Goal: Book appointment/travel/reservation

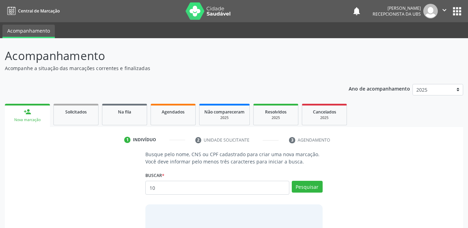
type input "1"
click at [177, 116] on link "Agendados" at bounding box center [172, 114] width 45 height 21
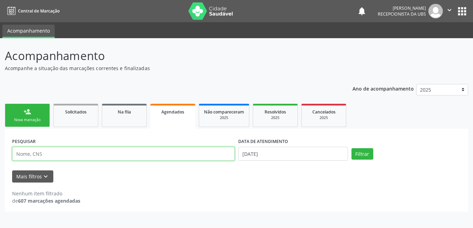
click at [154, 156] on input "text" at bounding box center [123, 154] width 223 height 14
type input "[PERSON_NAME]"
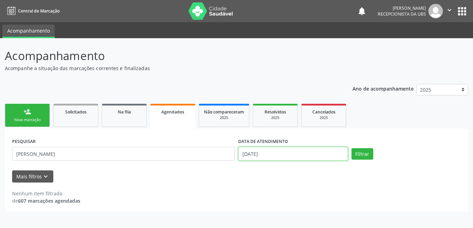
click at [275, 155] on input "[DATE]" at bounding box center [293, 154] width 110 height 14
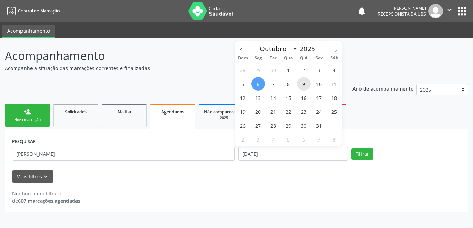
click at [302, 83] on span "9" at bounding box center [304, 84] width 14 height 14
type input "09/10/2025"
click at [302, 83] on span "9" at bounding box center [304, 84] width 14 height 14
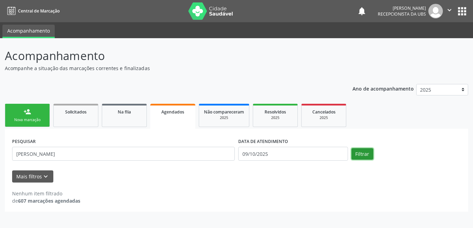
click at [368, 153] on button "Filtrar" at bounding box center [363, 154] width 22 height 12
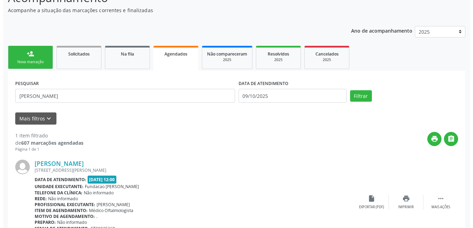
scroll to position [94, 0]
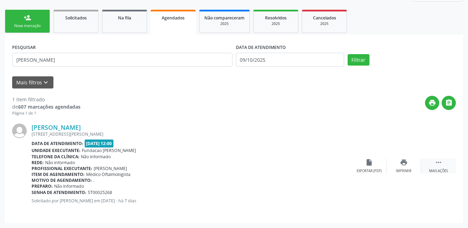
click at [440, 166] on icon "" at bounding box center [438, 162] width 8 height 8
click at [369, 164] on icon "cancel" at bounding box center [369, 162] width 8 height 8
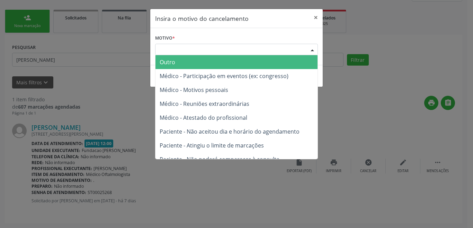
click at [200, 49] on div "Escolha o motivo" at bounding box center [236, 50] width 163 height 12
click at [194, 61] on span "Outro" at bounding box center [237, 62] width 162 height 14
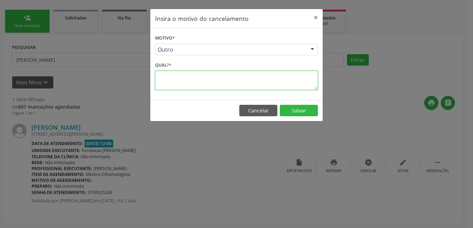
click at [259, 82] on textarea at bounding box center [236, 80] width 163 height 19
type textarea "."
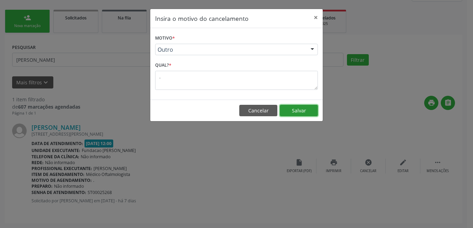
click at [310, 109] on button "Salvar" at bounding box center [299, 111] width 38 height 12
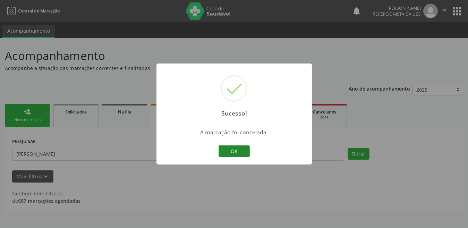
scroll to position [0, 0]
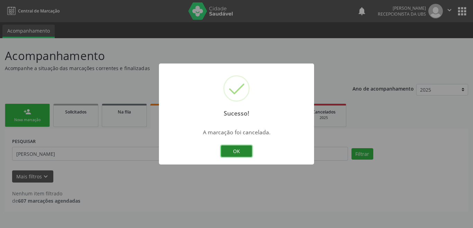
click at [236, 154] on button "OK" at bounding box center [236, 151] width 31 height 12
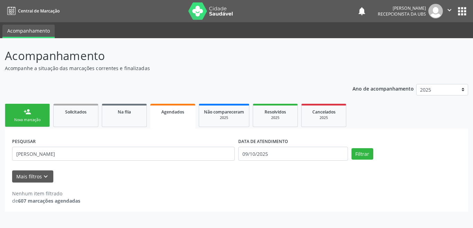
click at [22, 113] on link "person_add Nova marcação" at bounding box center [27, 115] width 45 height 23
click at [31, 114] on link "person_add Nova marcação" at bounding box center [27, 115] width 45 height 23
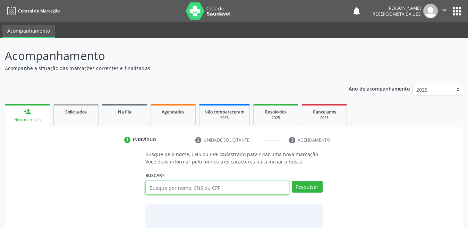
click at [193, 190] on input "text" at bounding box center [217, 188] width 144 height 14
type input "44991797420"
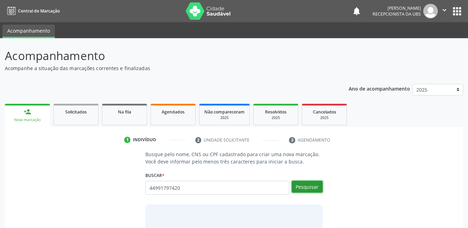
click at [317, 186] on button "Pesquisar" at bounding box center [306, 187] width 31 height 12
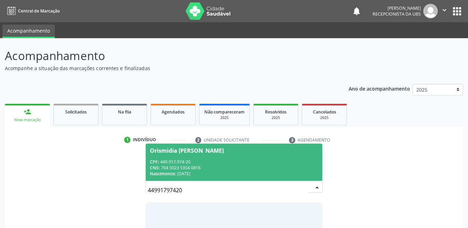
click at [236, 165] on div "CNS: 704 5023 5354 0816" at bounding box center [234, 168] width 168 height 6
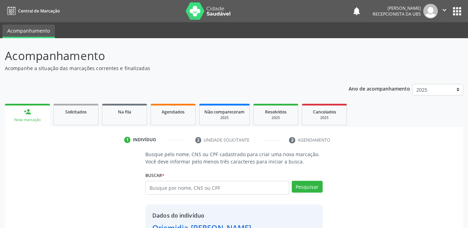
scroll to position [52, 0]
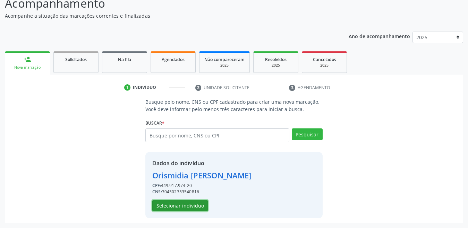
click at [179, 206] on button "Selecionar indivíduo" at bounding box center [179, 206] width 55 height 12
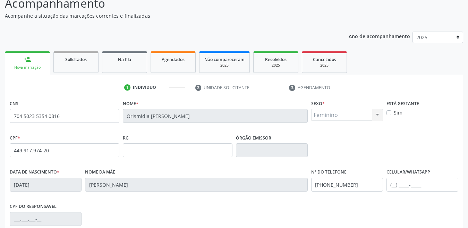
scroll to position [148, 0]
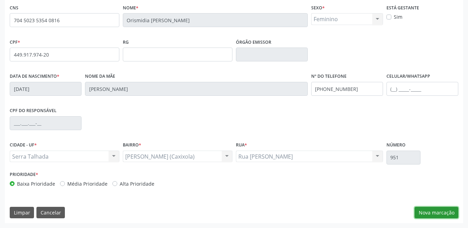
click at [422, 211] on button "Nova marcação" at bounding box center [436, 213] width 44 height 12
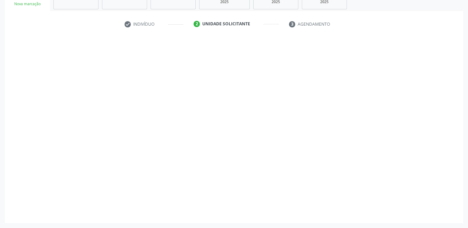
scroll to position [116, 0]
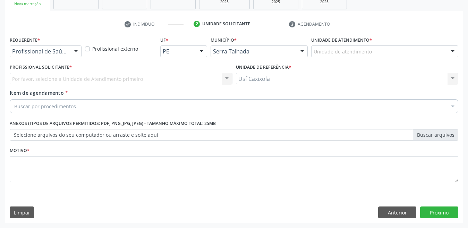
click at [70, 54] on div "Profissional de Saúde" at bounding box center [46, 51] width 72 height 12
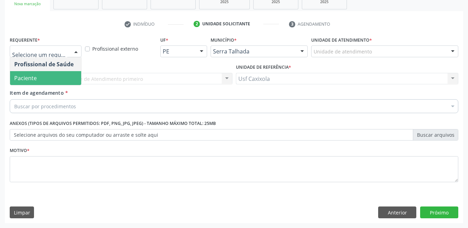
click at [61, 74] on span "Paciente" at bounding box center [45, 78] width 71 height 14
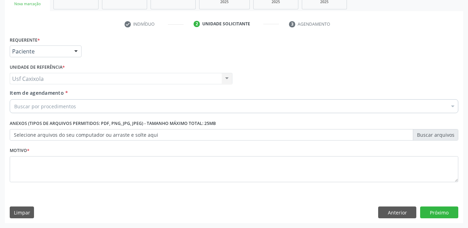
click at [296, 59] on div "Requerente * Paciente Profissional de Saúde Paciente Nenhum resultado encontrad…" at bounding box center [234, 48] width 452 height 27
click at [76, 107] on div "Buscar por procedimentos" at bounding box center [234, 106] width 448 height 14
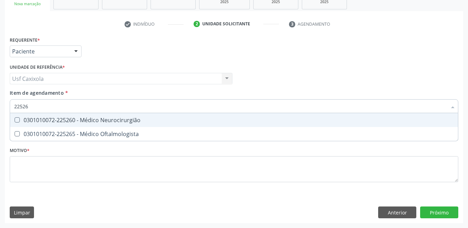
type input "225265"
click at [71, 119] on div "0301010072-225265 - Médico Oftalmologista" at bounding box center [233, 120] width 439 height 6
checkbox Oftalmologista "true"
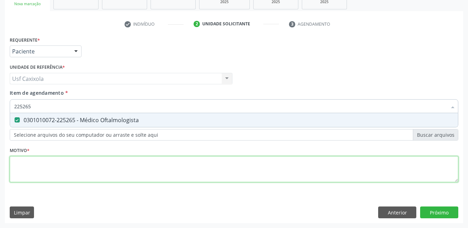
click at [68, 170] on div "Requerente * Paciente Profissional de Saúde Paciente Nenhum resultado encontrad…" at bounding box center [234, 113] width 448 height 157
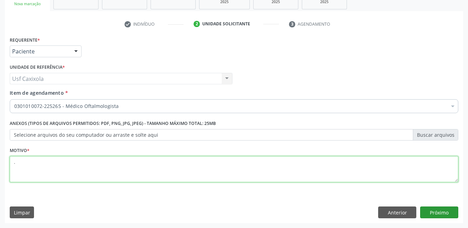
type textarea "."
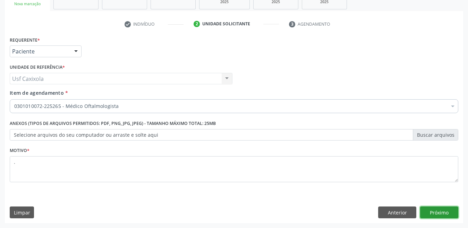
click at [443, 217] on button "Próximo" at bounding box center [439, 212] width 38 height 12
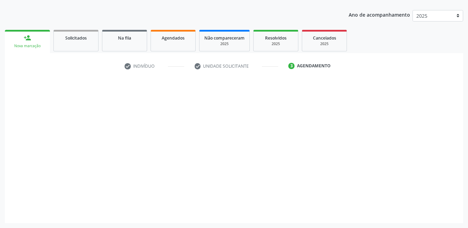
scroll to position [74, 0]
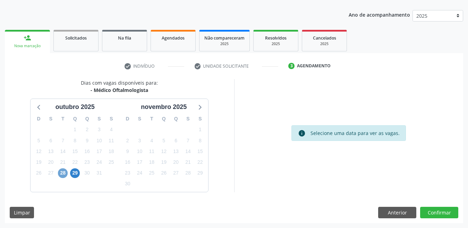
click at [62, 173] on span "28" at bounding box center [63, 173] width 10 height 10
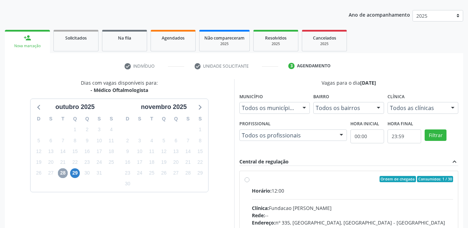
scroll to position [174, 0]
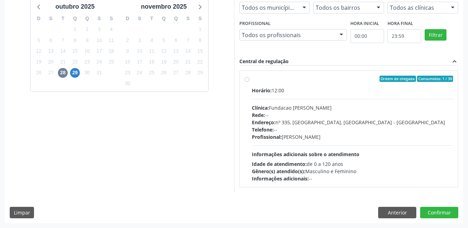
click at [250, 79] on div "Ordem de chegada Consumidos: 1 / 30 Horário: 12:00 Clínica: Fundacao [PERSON_NA…" at bounding box center [348, 129] width 209 height 106
radio input "true"
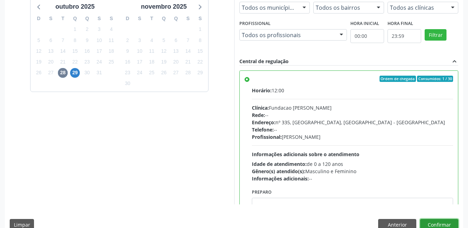
click at [437, 224] on button "Confirmar" at bounding box center [439, 225] width 38 height 12
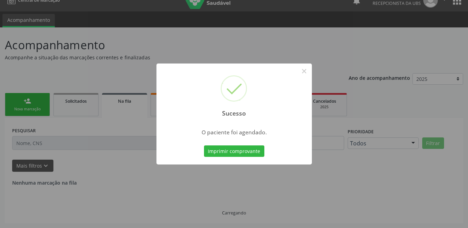
scroll to position [0, 0]
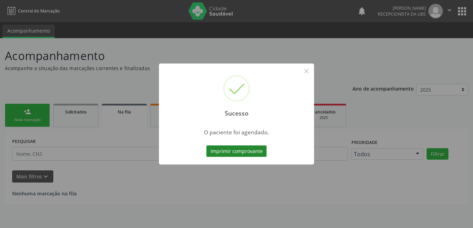
click at [232, 151] on button "Imprimir comprovante" at bounding box center [237, 151] width 60 height 12
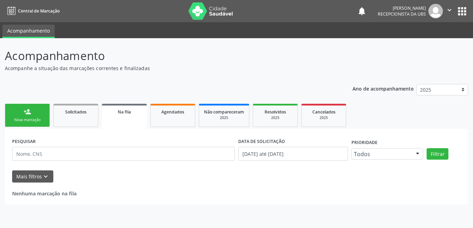
click at [41, 114] on link "person_add Nova marcação" at bounding box center [27, 115] width 45 height 23
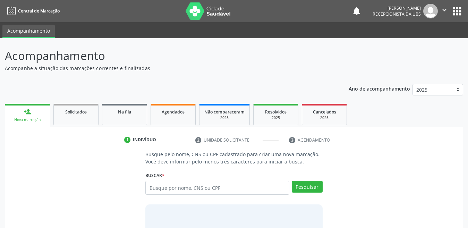
click at [40, 154] on div "Busque pelo nome, CNS ou CPF cadastrado para criar uma nova marcação. Você deve…" at bounding box center [234, 204] width 448 height 109
click at [219, 187] on input "text" at bounding box center [217, 188] width 144 height 14
click at [171, 114] on span "Agendados" at bounding box center [173, 112] width 23 height 6
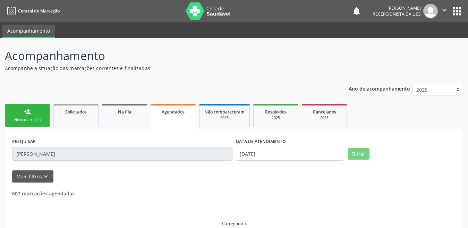
click at [155, 154] on input "[PERSON_NAME]" at bounding box center [122, 154] width 220 height 14
click at [291, 153] on input "[DATE]" at bounding box center [290, 154] width 108 height 14
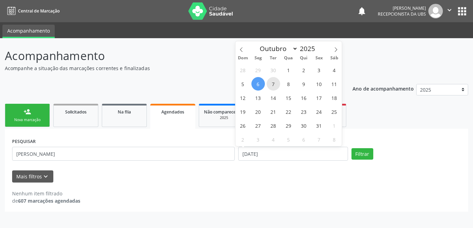
click at [272, 83] on span "7" at bounding box center [274, 84] width 14 height 14
type input "[DATE]"
click at [274, 84] on span "7" at bounding box center [274, 84] width 14 height 14
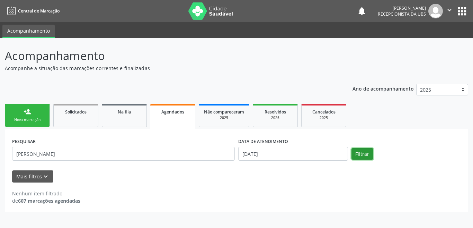
click at [362, 156] on button "Filtrar" at bounding box center [363, 154] width 22 height 12
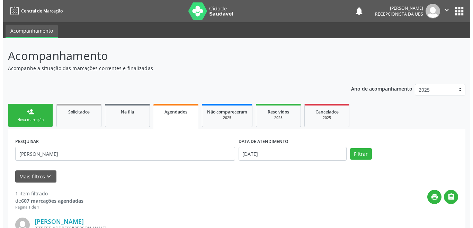
scroll to position [94, 0]
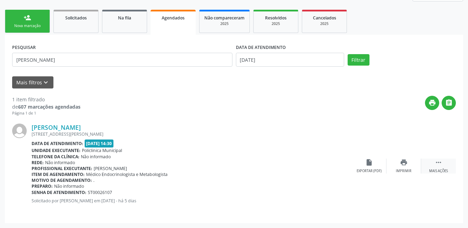
click at [432, 166] on div " Mais ações" at bounding box center [438, 165] width 35 height 15
click at [368, 162] on icon "cancel" at bounding box center [369, 162] width 8 height 8
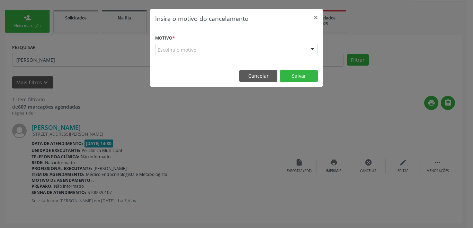
click at [270, 46] on div "Escolha o motivo" at bounding box center [236, 50] width 163 height 12
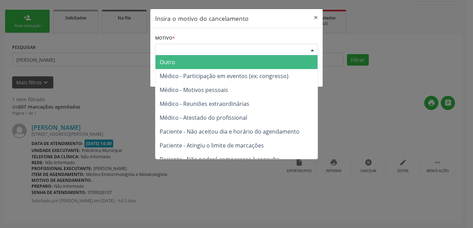
click at [242, 64] on span "Outro" at bounding box center [237, 62] width 162 height 14
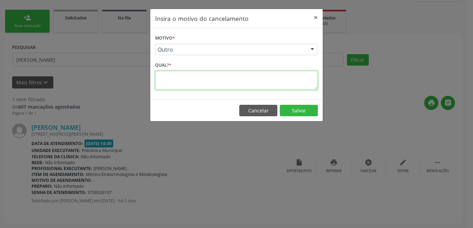
click at [240, 88] on textarea at bounding box center [236, 80] width 163 height 19
type textarea "."
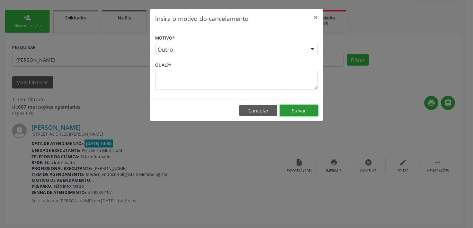
click at [306, 112] on button "Salvar" at bounding box center [299, 111] width 38 height 12
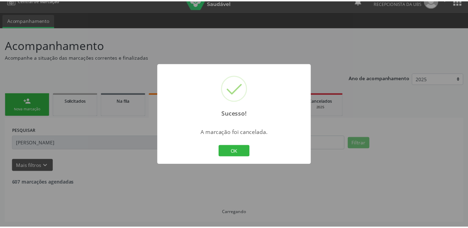
scroll to position [11, 0]
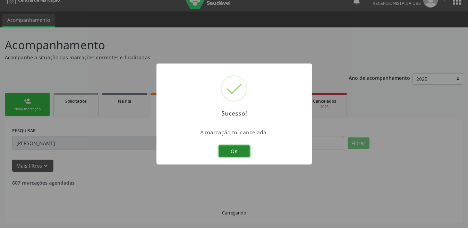
click at [238, 151] on button "OK" at bounding box center [233, 151] width 31 height 12
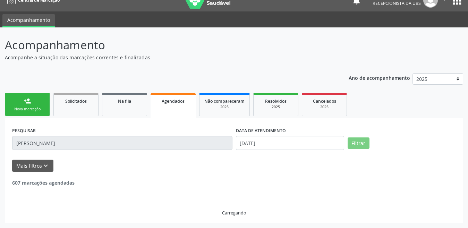
click at [28, 105] on link "person_add Nova marcação" at bounding box center [27, 104] width 45 height 23
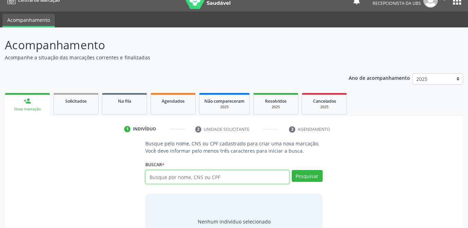
click at [164, 174] on input "text" at bounding box center [217, 177] width 144 height 14
type input "08760562498"
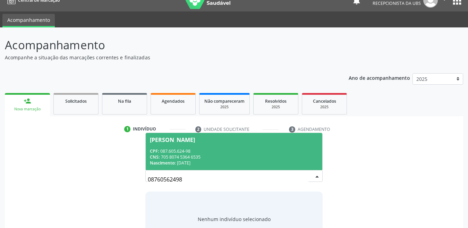
click at [173, 145] on span "[PERSON_NAME] CPF: 087.605.624-98 CNS: 705 8074 5364 6535 Nascimento: [DATE]" at bounding box center [234, 151] width 176 height 37
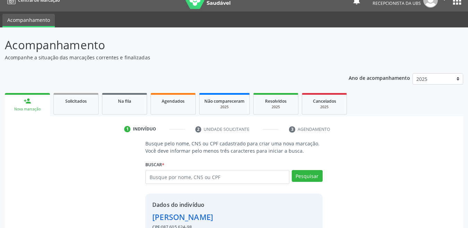
scroll to position [52, 0]
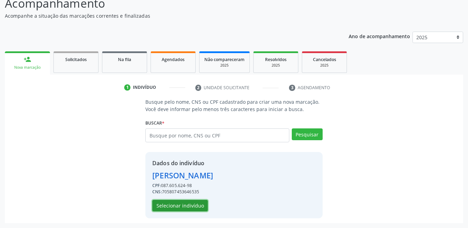
click at [177, 205] on button "Selecionar indivíduo" at bounding box center [179, 206] width 55 height 12
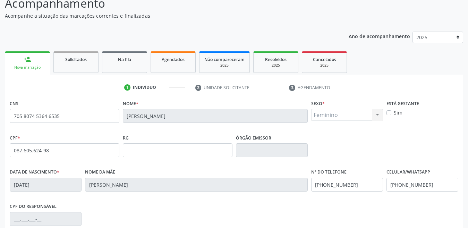
drag, startPoint x: 191, startPoint y: 126, endPoint x: 108, endPoint y: 121, distance: 83.3
click at [108, 121] on div "CNS 705 8074 5364 6535 [GEOGRAPHIC_DATA] * [PERSON_NAME] * Feminino Masculino F…" at bounding box center [234, 115] width 452 height 34
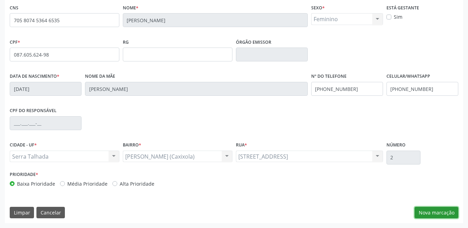
click at [439, 215] on button "Nova marcação" at bounding box center [436, 213] width 44 height 12
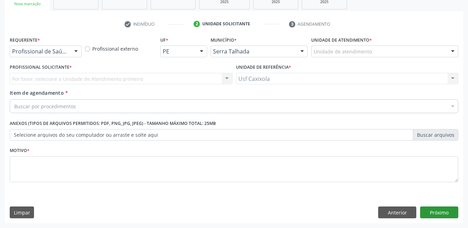
scroll to position [116, 0]
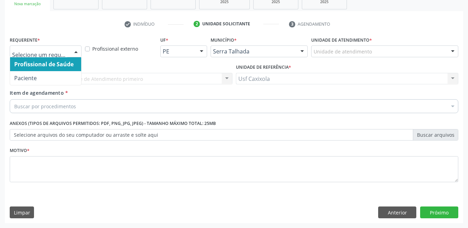
click at [80, 54] on div at bounding box center [76, 52] width 10 height 12
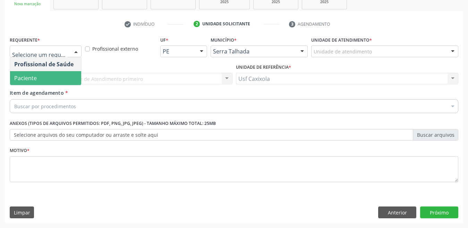
click at [59, 76] on span "Paciente" at bounding box center [45, 78] width 71 height 14
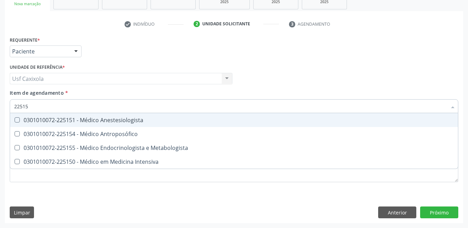
type input "225155"
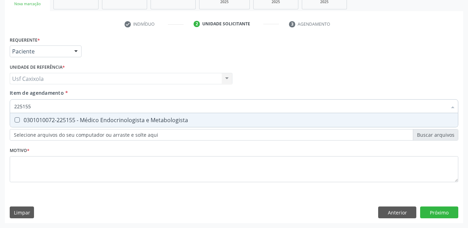
click at [68, 120] on div "0301010072-225155 - Médico Endocrinologista e Metabologista" at bounding box center [233, 120] width 439 height 6
checkbox Metabologista "true"
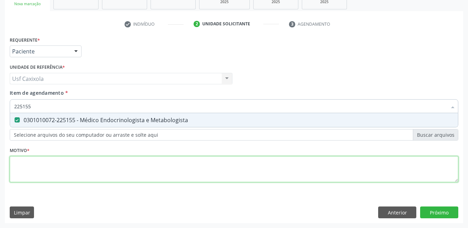
click at [75, 162] on div "Requerente * Paciente Profissional de Saúde Paciente Nenhum resultado encontrad…" at bounding box center [234, 113] width 448 height 157
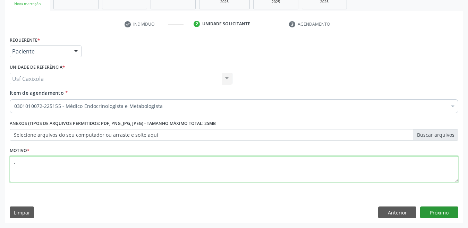
type textarea "."
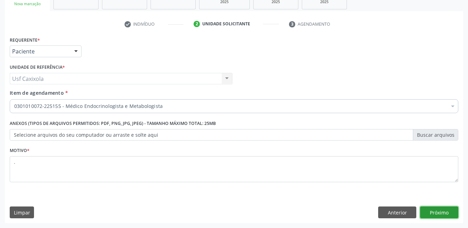
click at [430, 212] on button "Próximo" at bounding box center [439, 212] width 38 height 12
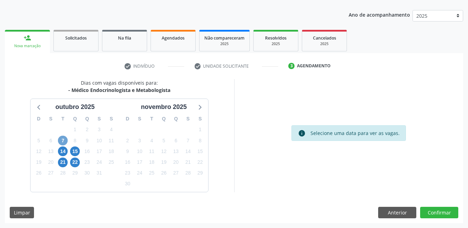
click at [63, 140] on span "7" at bounding box center [63, 141] width 10 height 10
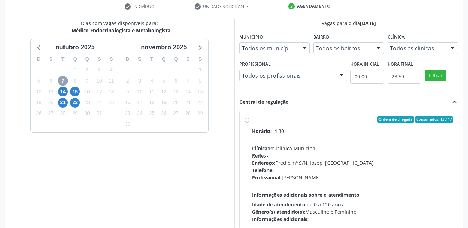
scroll to position [135, 0]
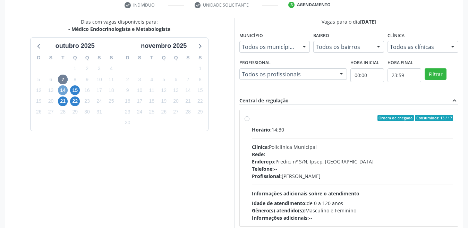
click at [63, 90] on span "14" at bounding box center [63, 90] width 10 height 10
click at [77, 92] on span "15" at bounding box center [75, 90] width 10 height 10
click at [65, 92] on span "14" at bounding box center [63, 90] width 10 height 10
click at [74, 93] on span "15" at bounding box center [75, 90] width 10 height 10
click at [60, 103] on span "21" at bounding box center [63, 101] width 10 height 10
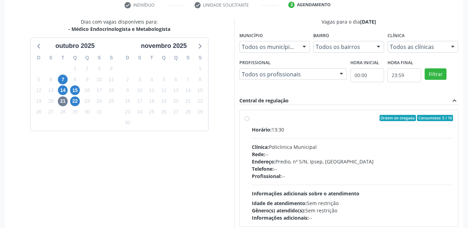
click at [231, 139] on div "Dias com vagas disponíveis para: - Médico Endocrinologista e Metabologista [DAT…" at bounding box center [119, 130] width 229 height 225
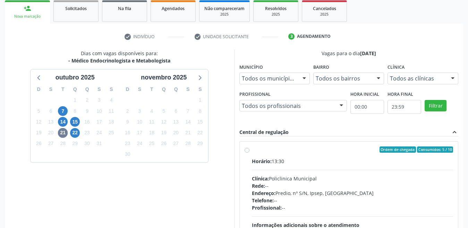
scroll to position [104, 0]
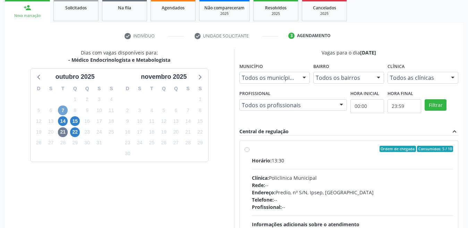
click at [67, 112] on span "7" at bounding box center [63, 110] width 10 height 10
click at [252, 150] on label "Ordem de chegada Consumidos: 13 / 17 Horário: 14:30 Clínica: Policlinica Munici…" at bounding box center [352, 199] width 201 height 106
click at [247, 150] on input "Ordem de chegada Consumidos: 13 / 17 Horário: 14:30 Clínica: Policlinica Munici…" at bounding box center [246, 149] width 5 height 6
radio input "true"
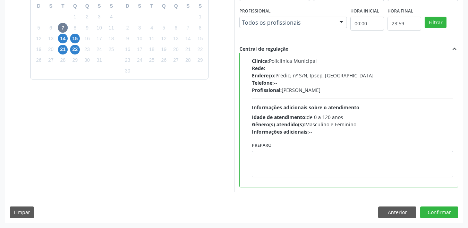
scroll to position [0, 0]
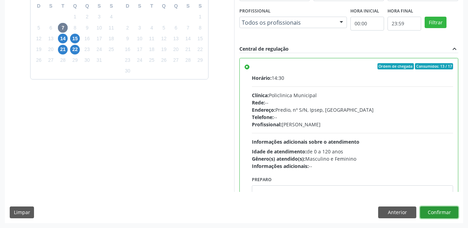
click at [441, 212] on button "Confirmar" at bounding box center [439, 212] width 38 height 12
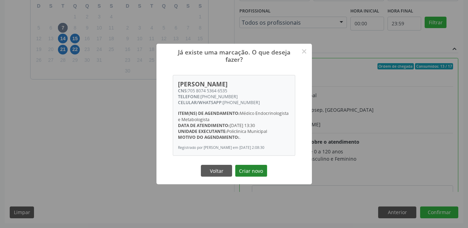
click at [260, 172] on button "Criar novo" at bounding box center [251, 171] width 32 height 12
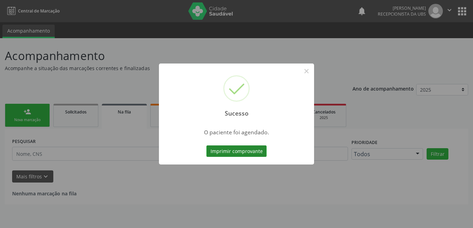
click at [228, 154] on button "Imprimir comprovante" at bounding box center [237, 151] width 60 height 12
